Goal: Transaction & Acquisition: Book appointment/travel/reservation

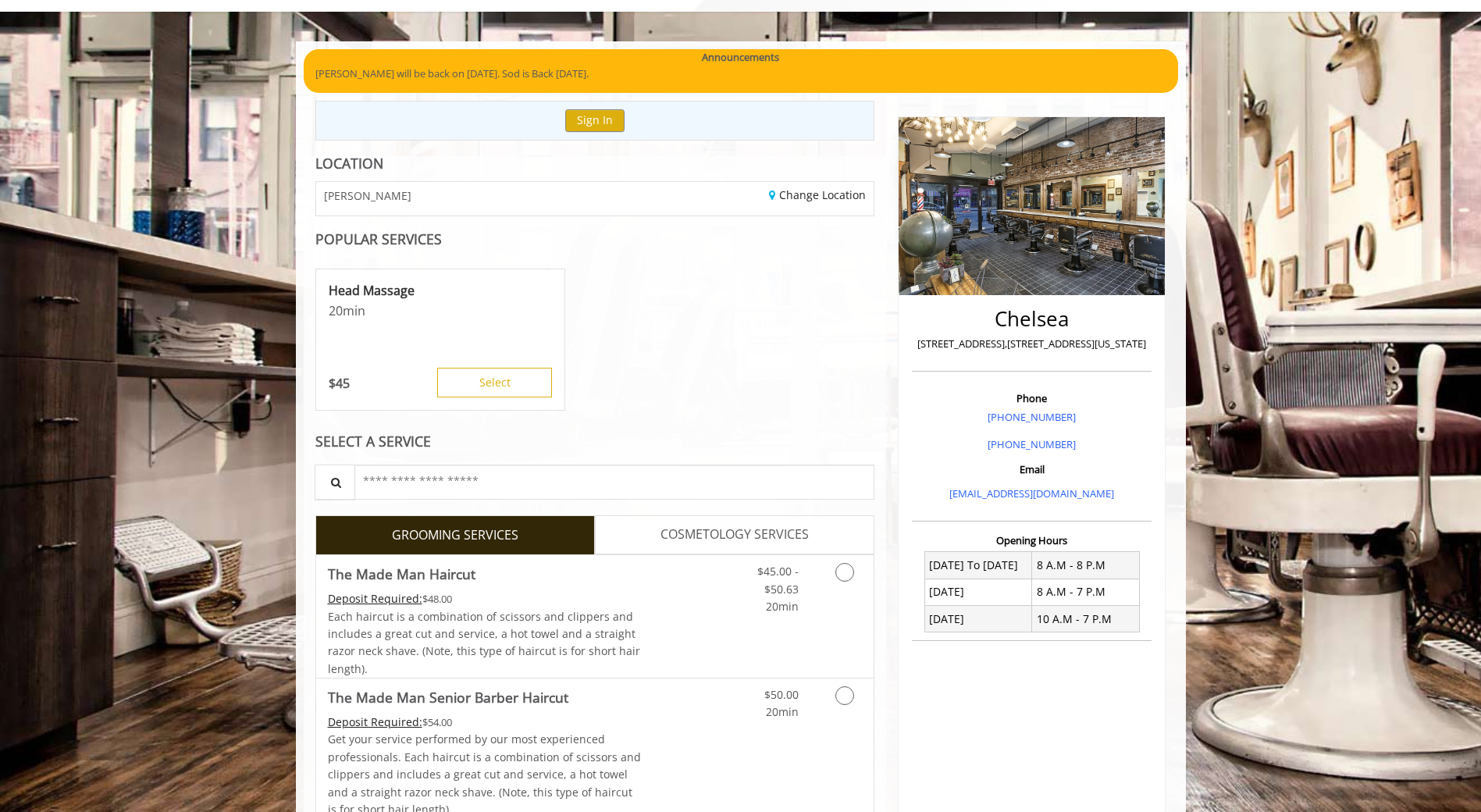
scroll to position [234, 0]
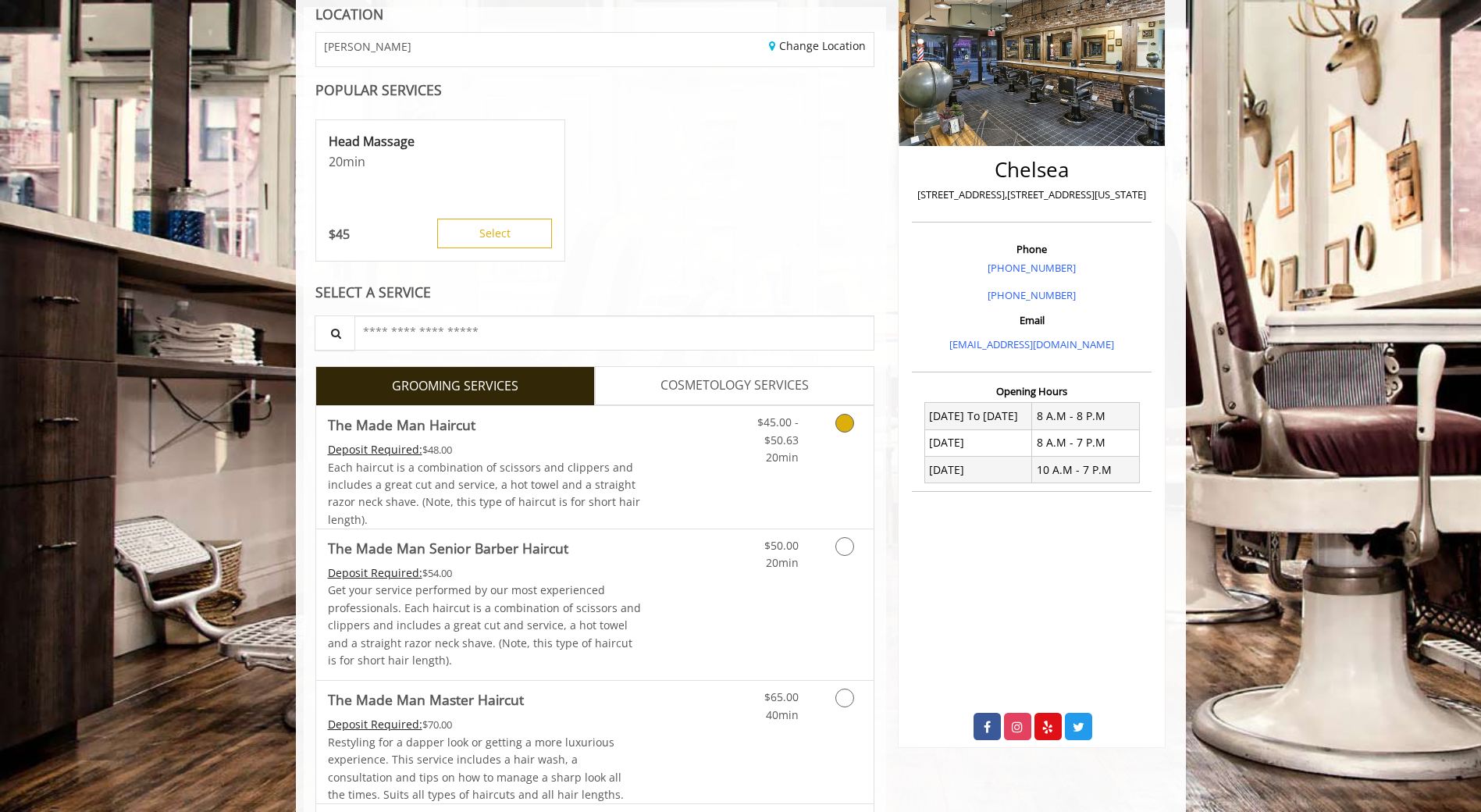
drag, startPoint x: 850, startPoint y: 430, endPoint x: 840, endPoint y: 451, distance: 23.3
click at [840, 451] on link "Grooming services" at bounding box center [841, 436] width 40 height 60
drag, startPoint x: 840, startPoint y: 451, endPoint x: 841, endPoint y: 544, distance: 93.0
click at [841, 544] on icon "Grooming services" at bounding box center [844, 546] width 18 height 18
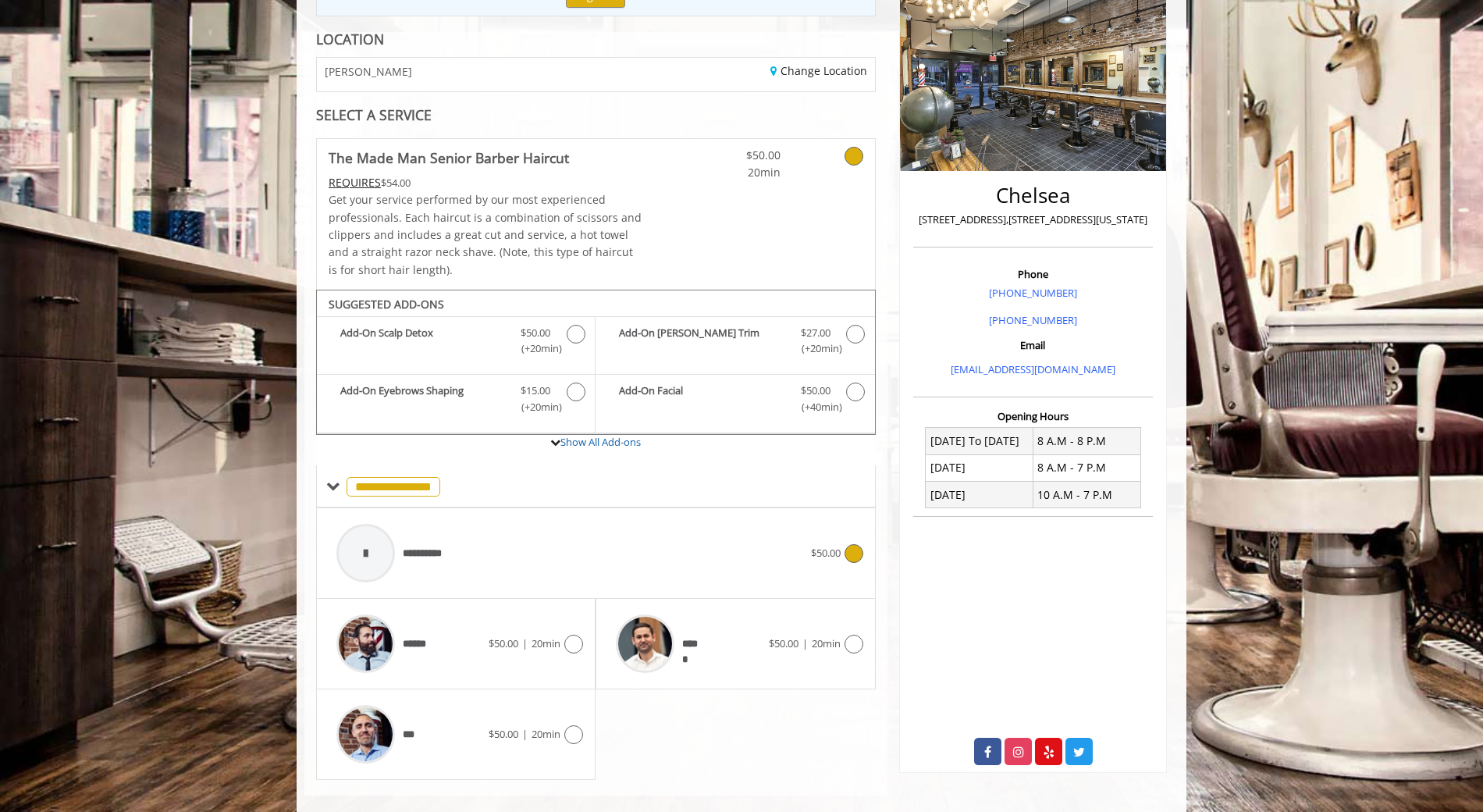
scroll to position [231, 0]
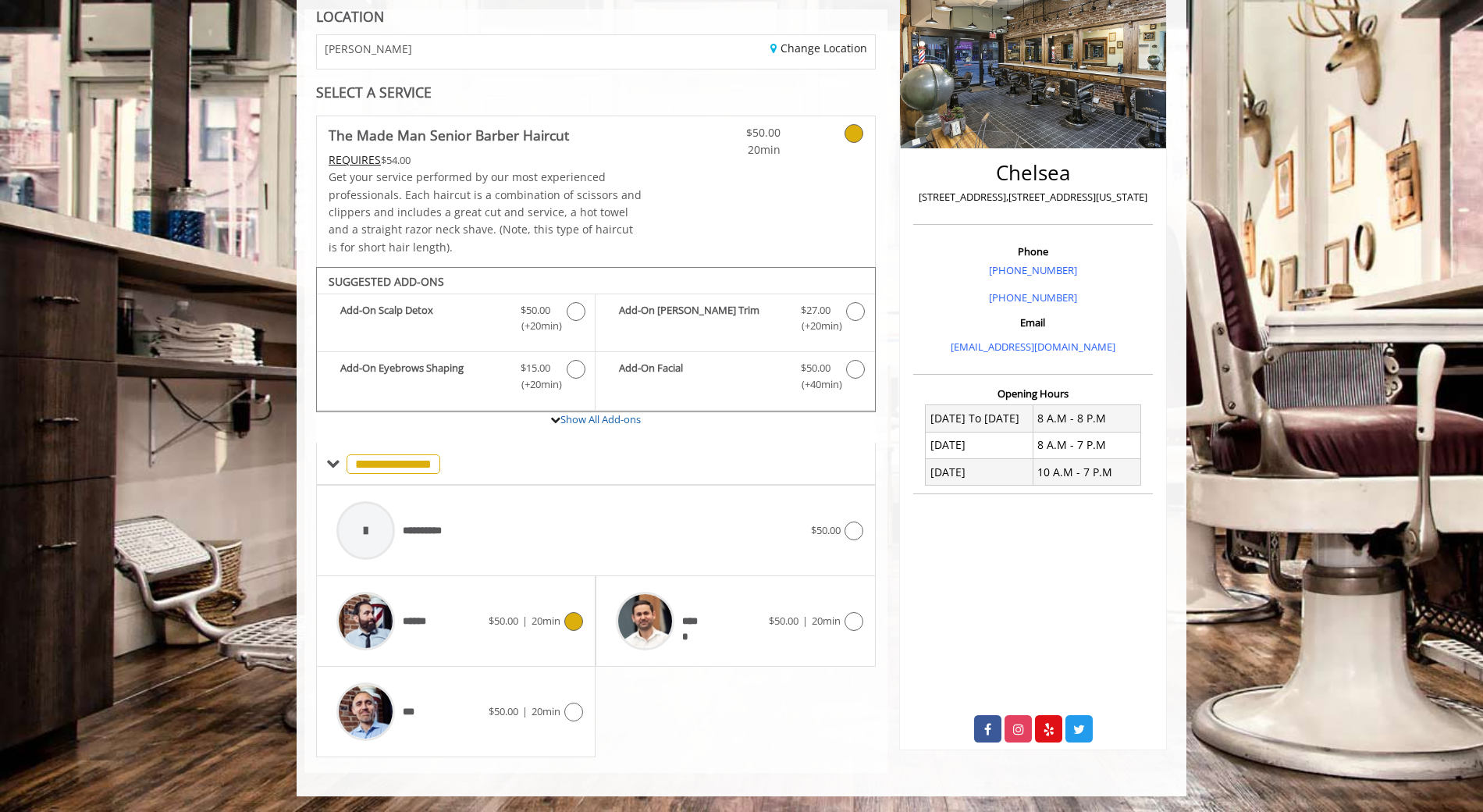
click at [503, 610] on div "****** $50.00 | 20min" at bounding box center [456, 620] width 255 height 74
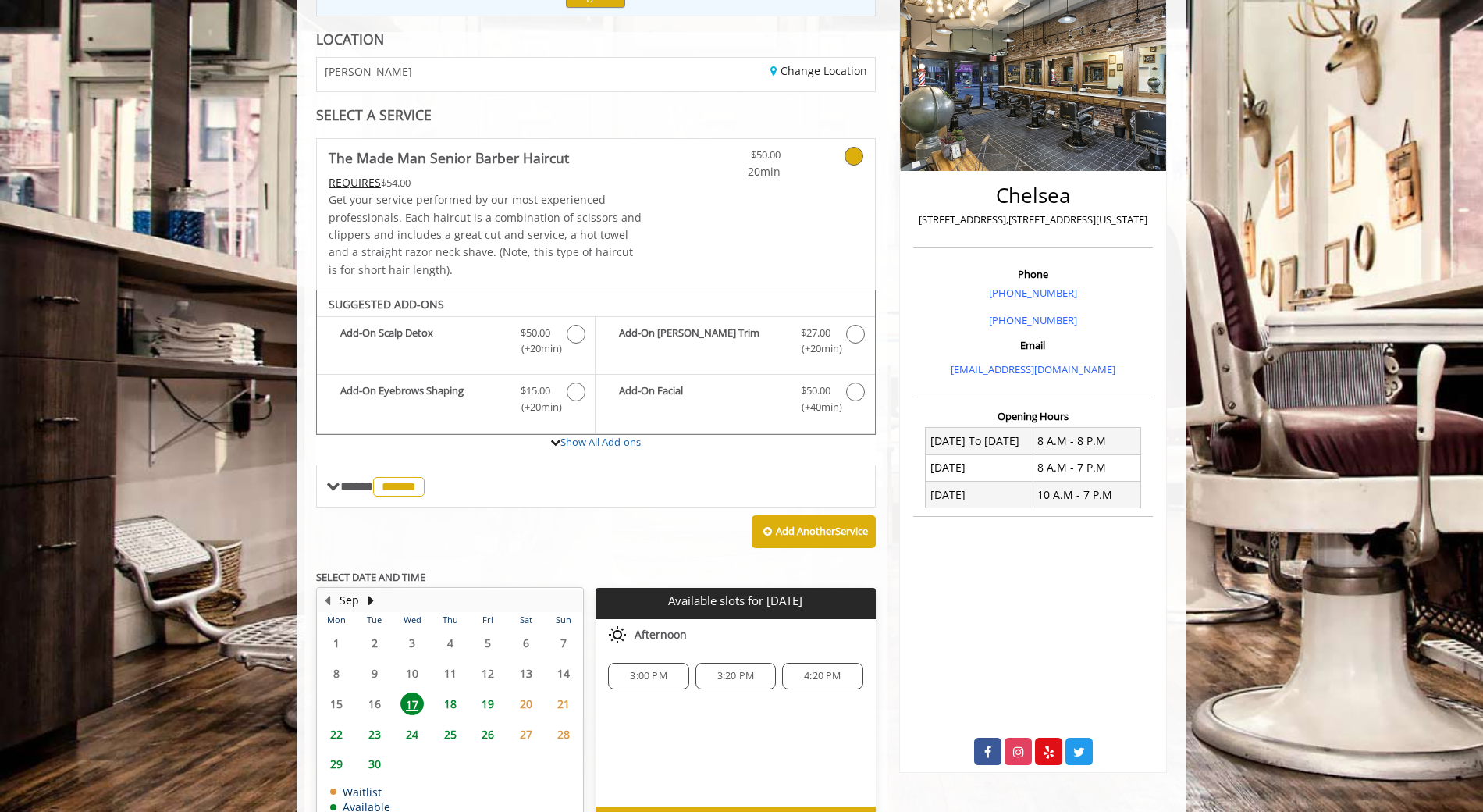
scroll to position [306, 0]
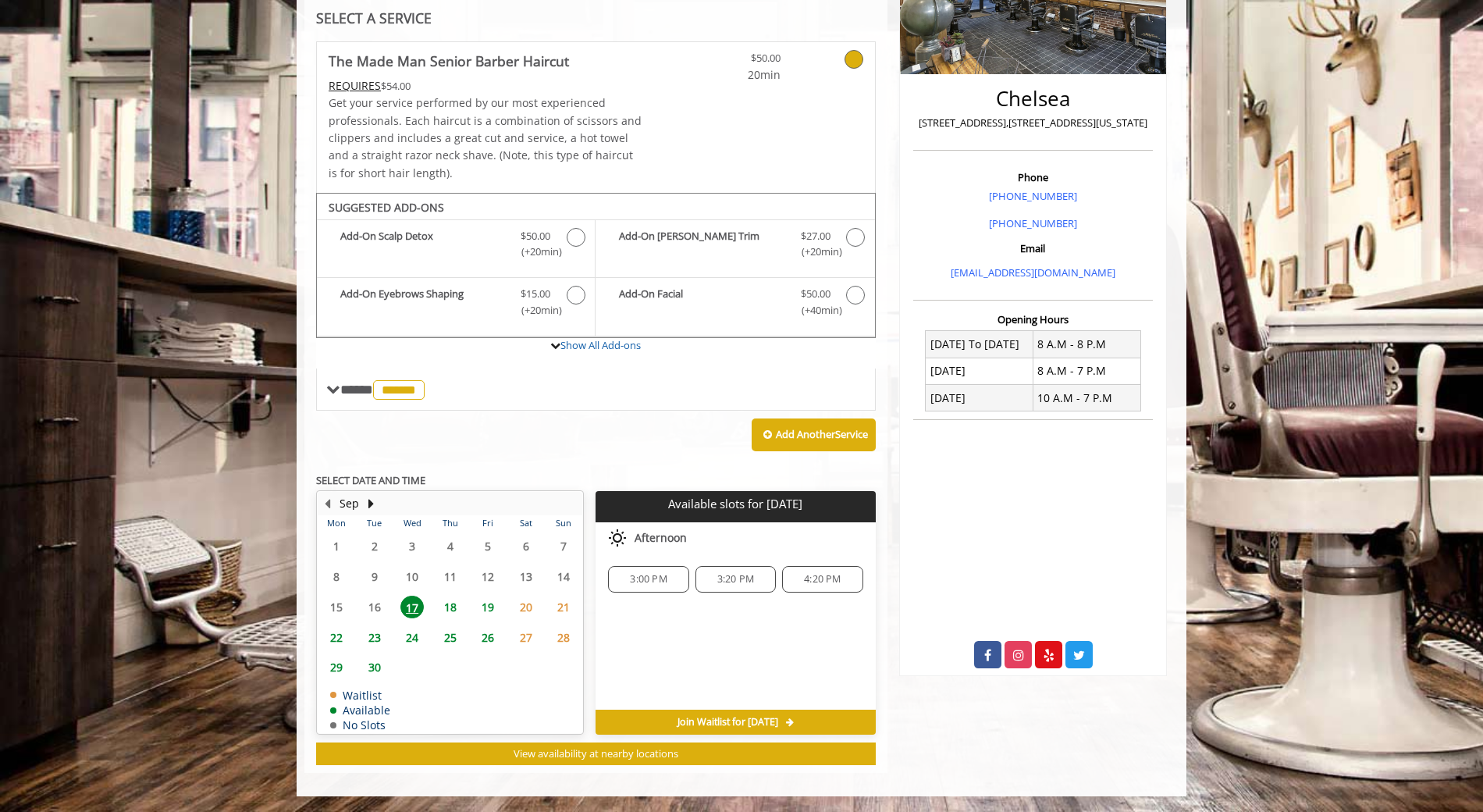
click at [444, 608] on span "18" at bounding box center [450, 606] width 23 height 22
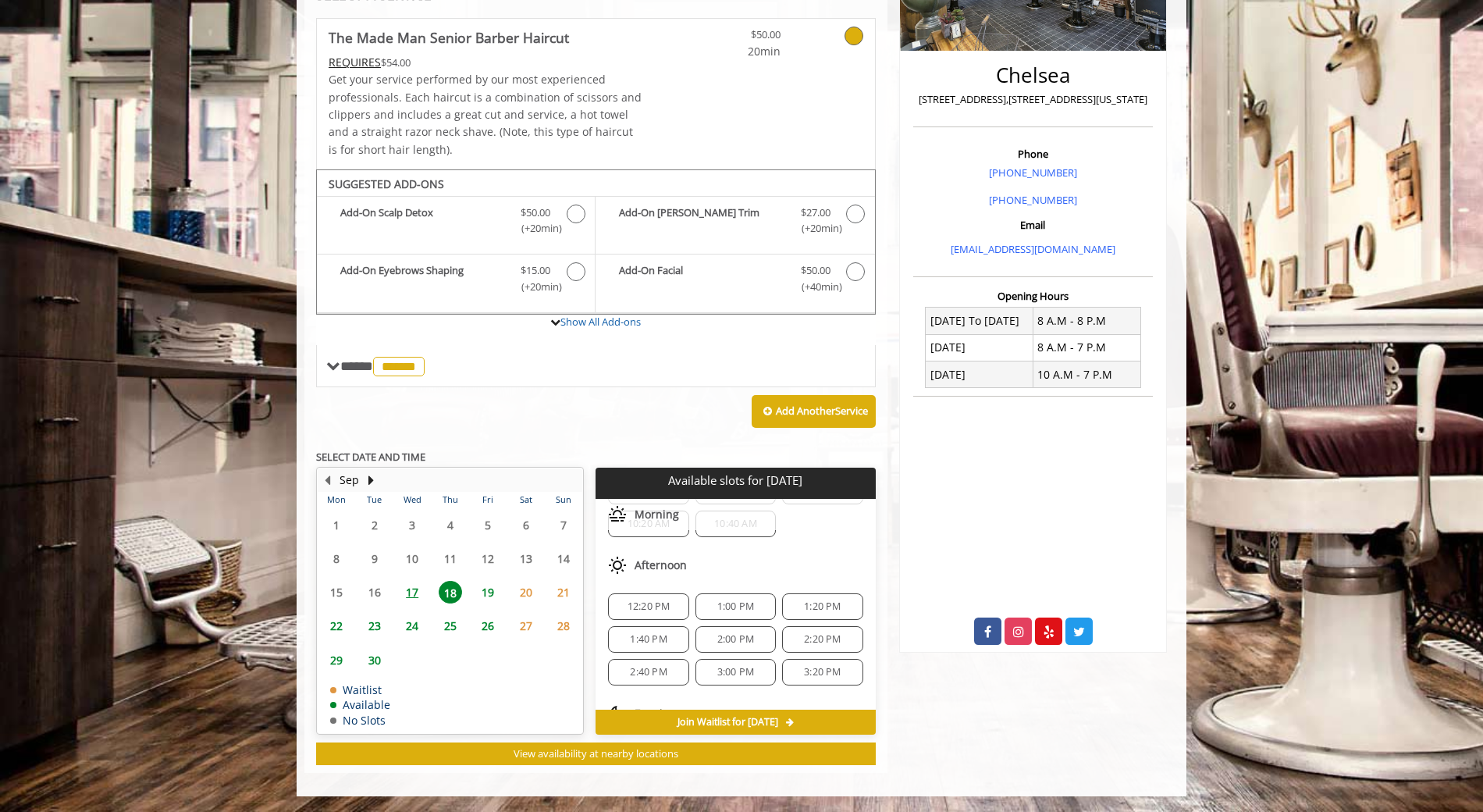
scroll to position [0, 0]
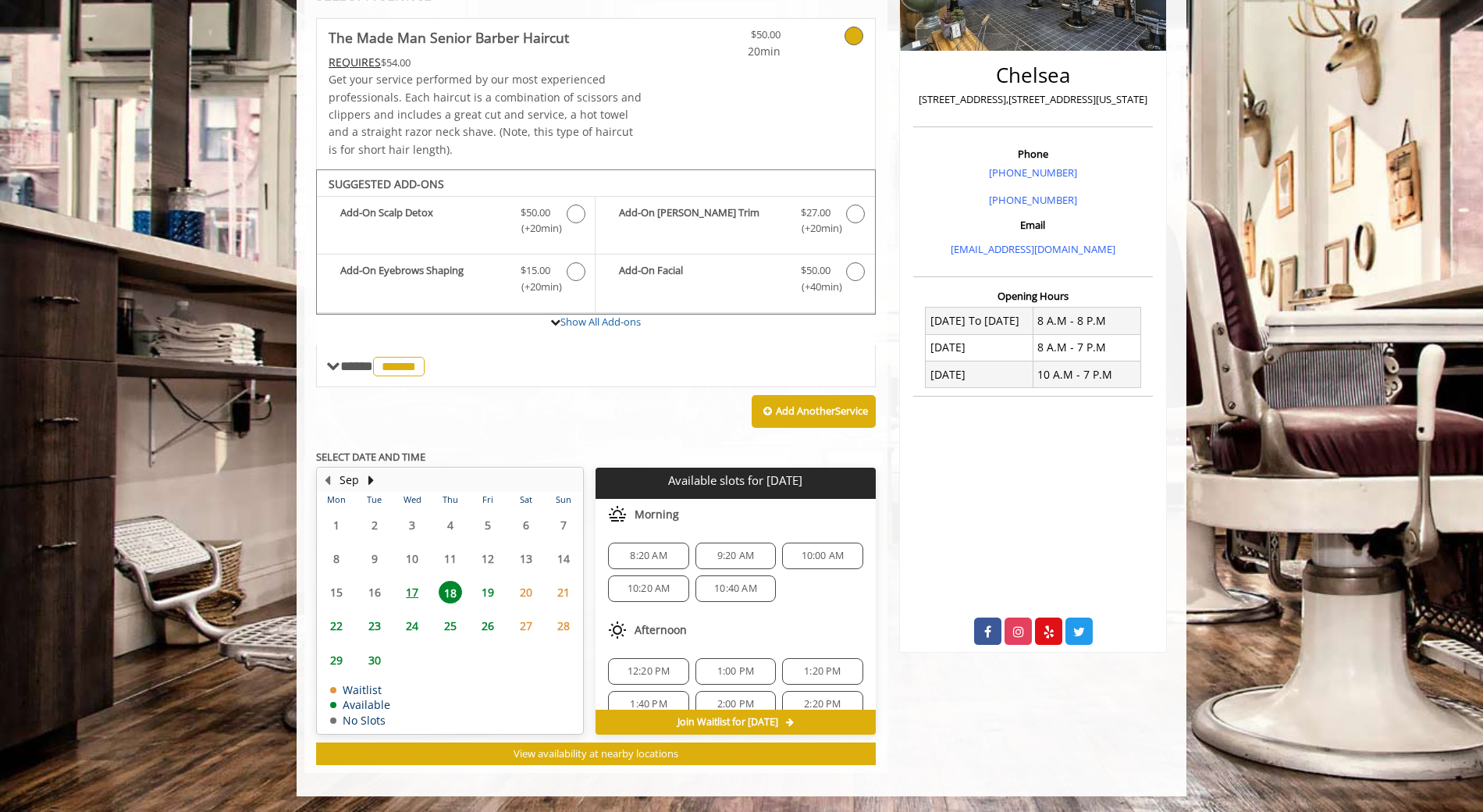
click at [406, 594] on span "17" at bounding box center [412, 591] width 23 height 22
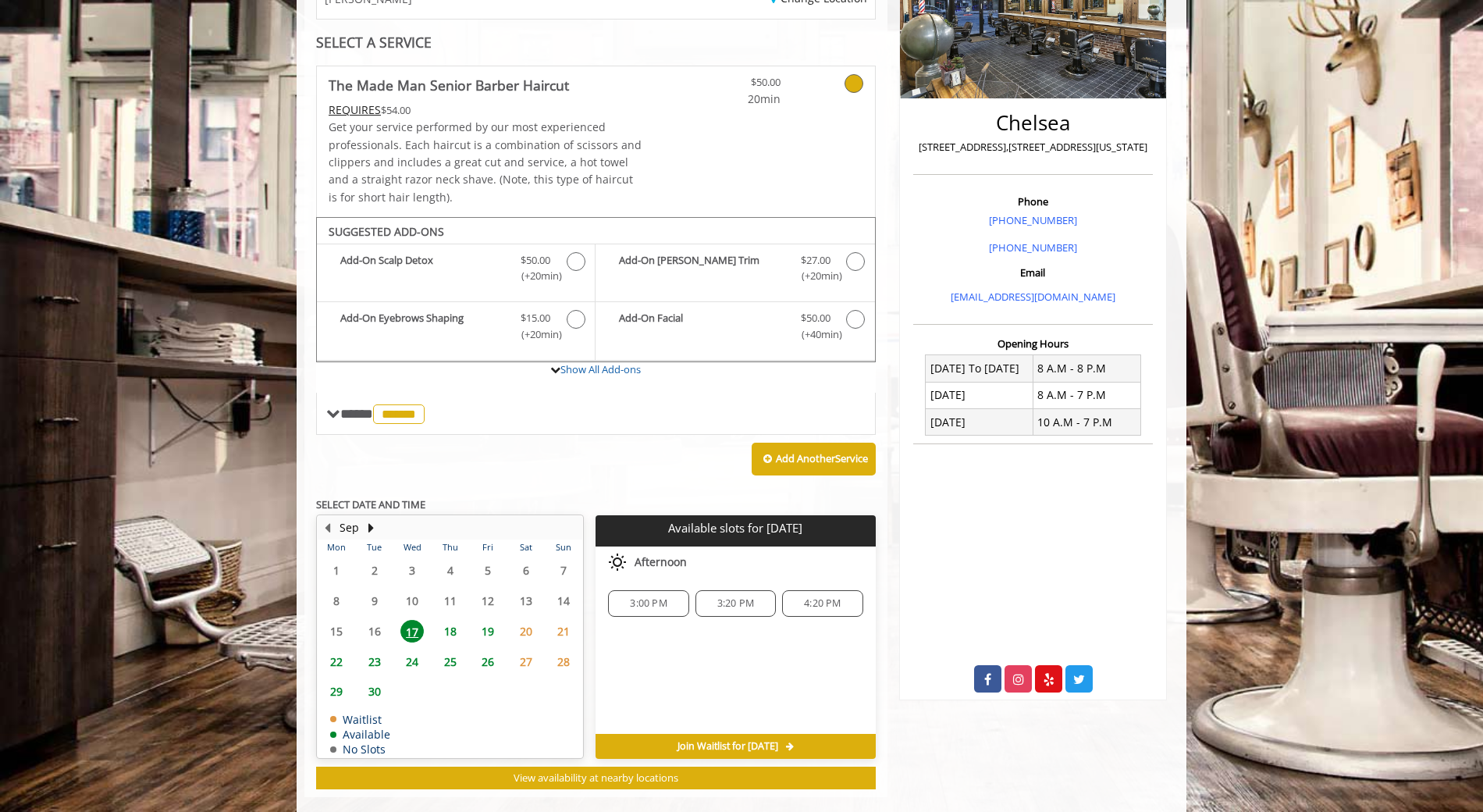
scroll to position [306, 0]
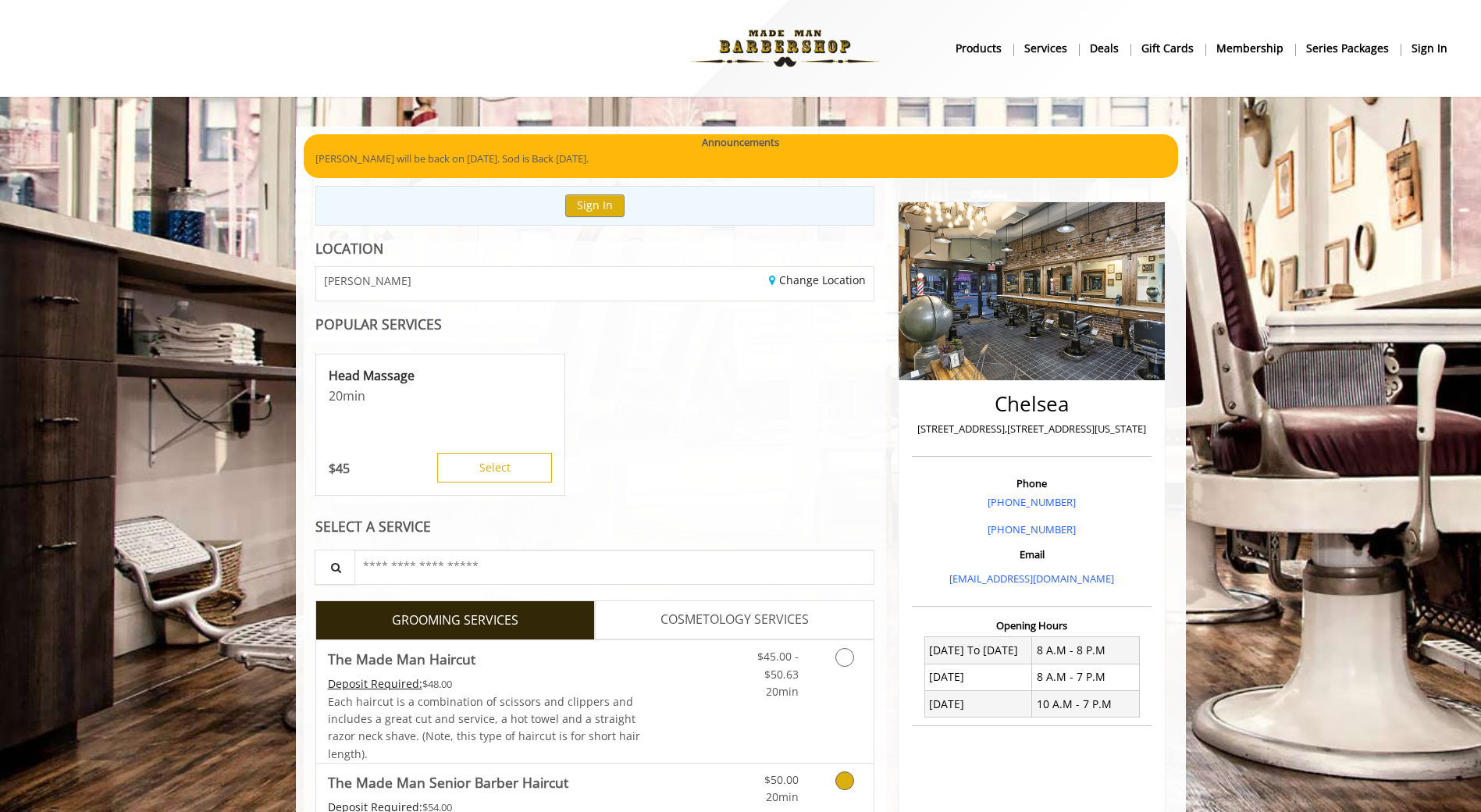
click at [535, 792] on Haircut "The Made Man Senior Barber Haircut" at bounding box center [447, 782] width 240 height 21
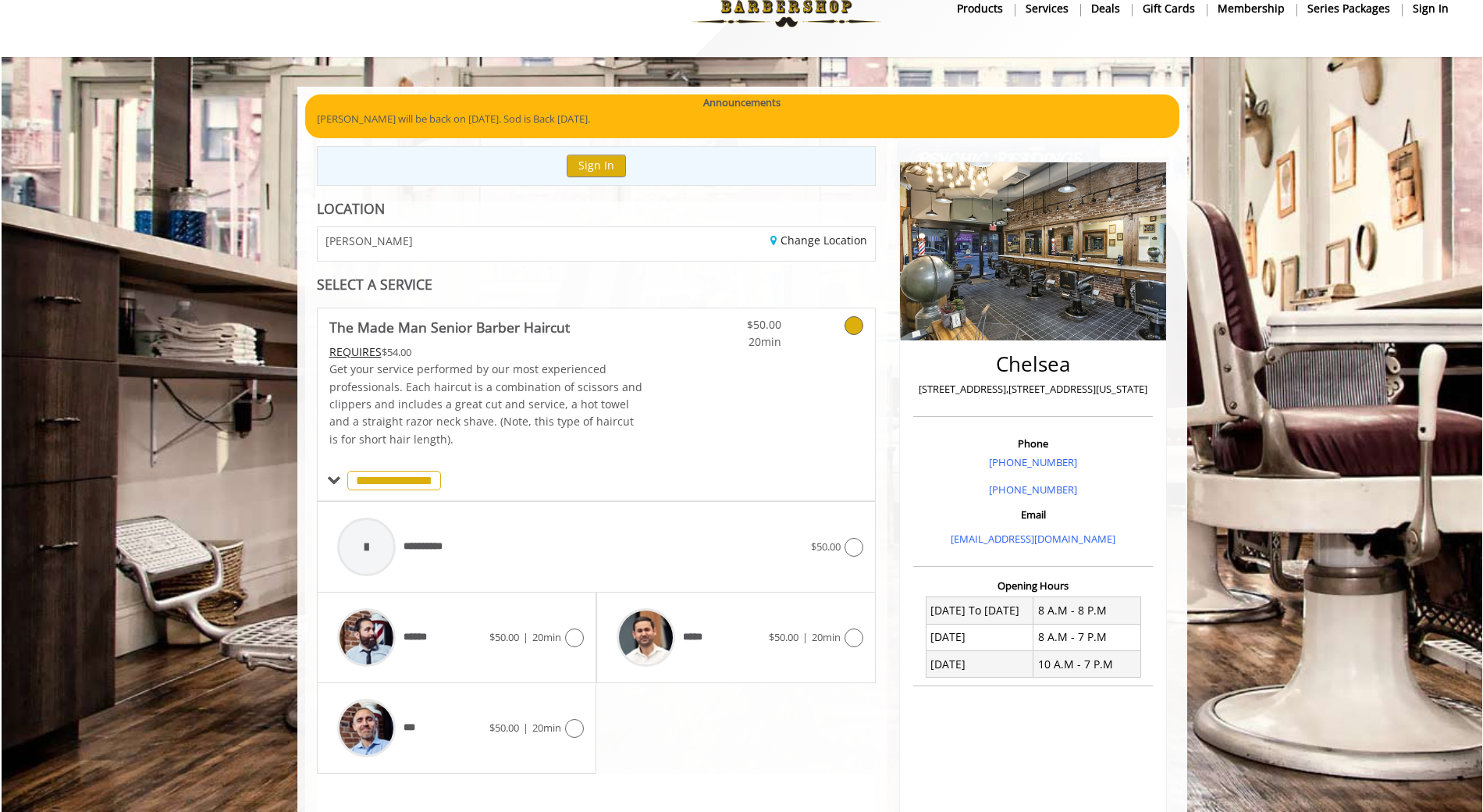
scroll to position [231, 0]
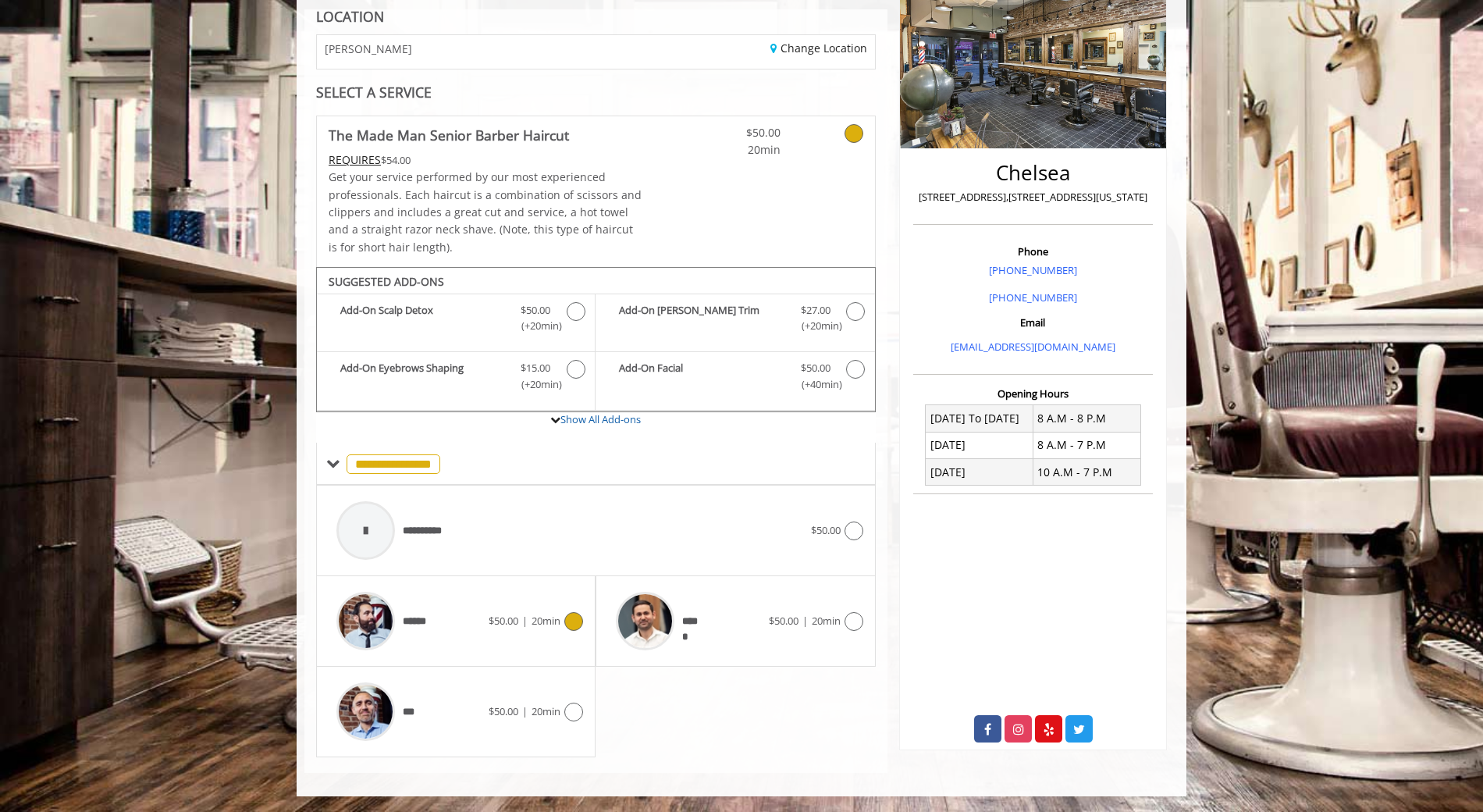
click at [493, 618] on span "$50.00" at bounding box center [504, 620] width 30 height 14
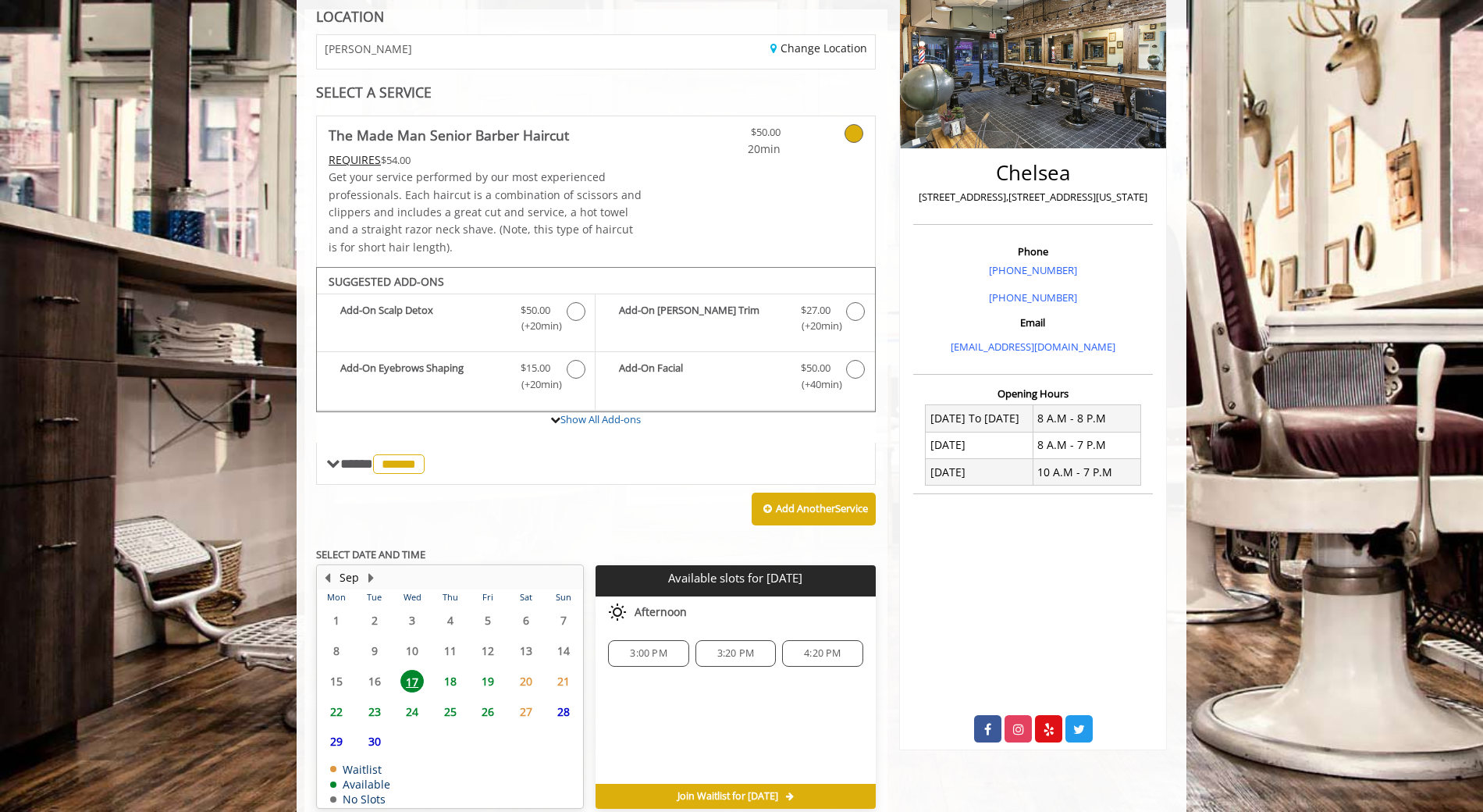
click at [443, 683] on span "18" at bounding box center [450, 681] width 23 height 22
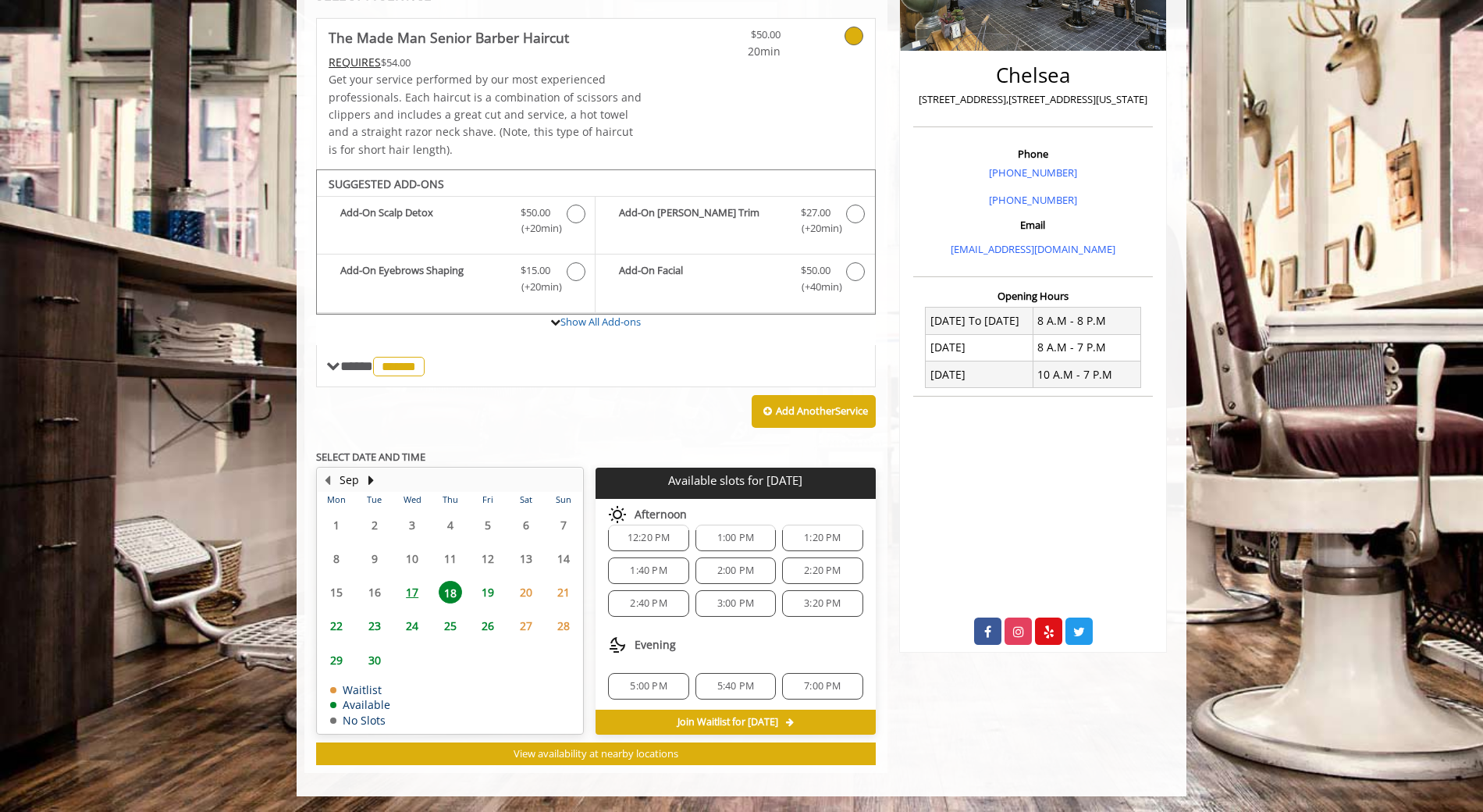
scroll to position [136, 0]
click at [493, 596] on span "19" at bounding box center [488, 591] width 23 height 22
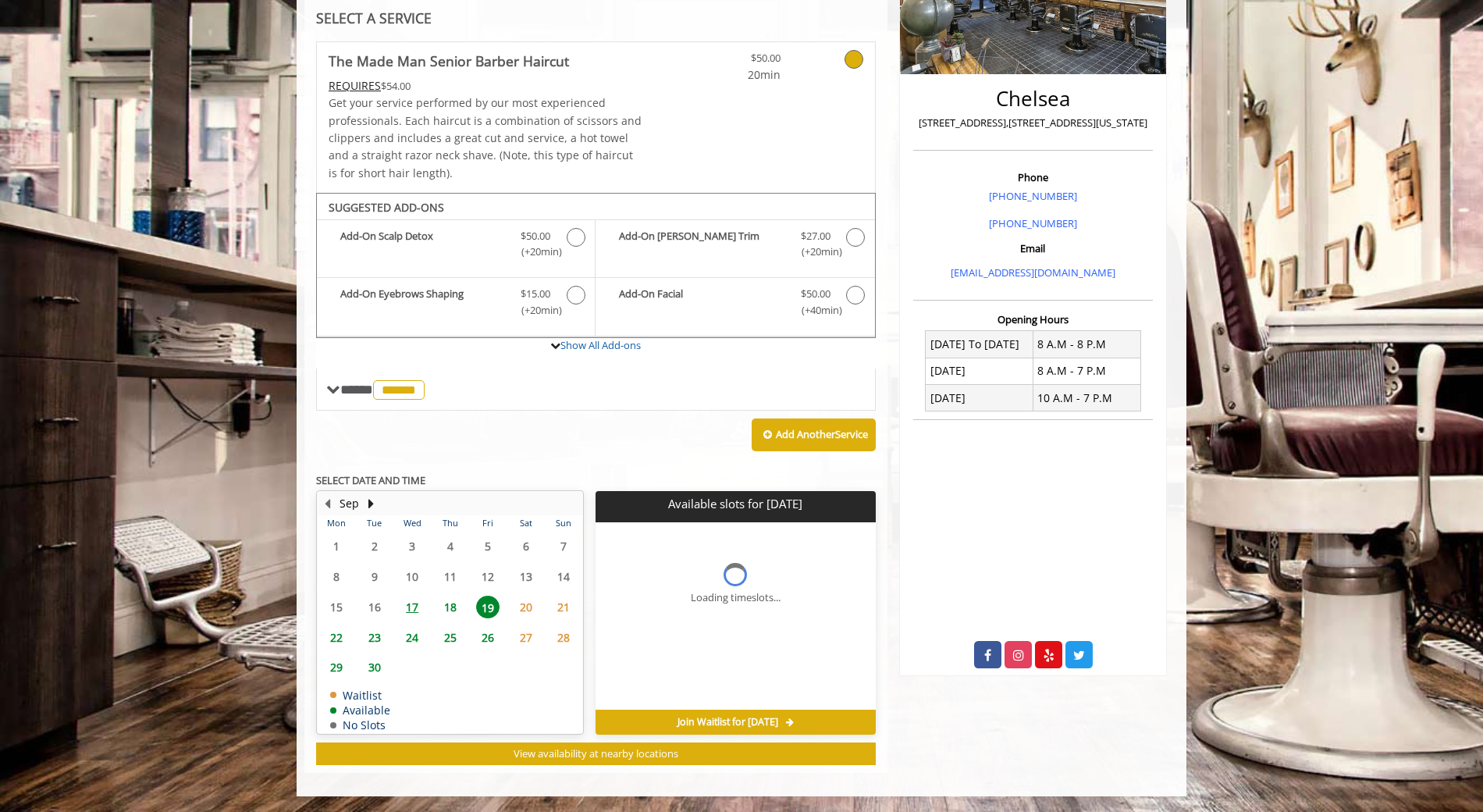
scroll to position [330, 0]
